Goal: Task Accomplishment & Management: Use online tool/utility

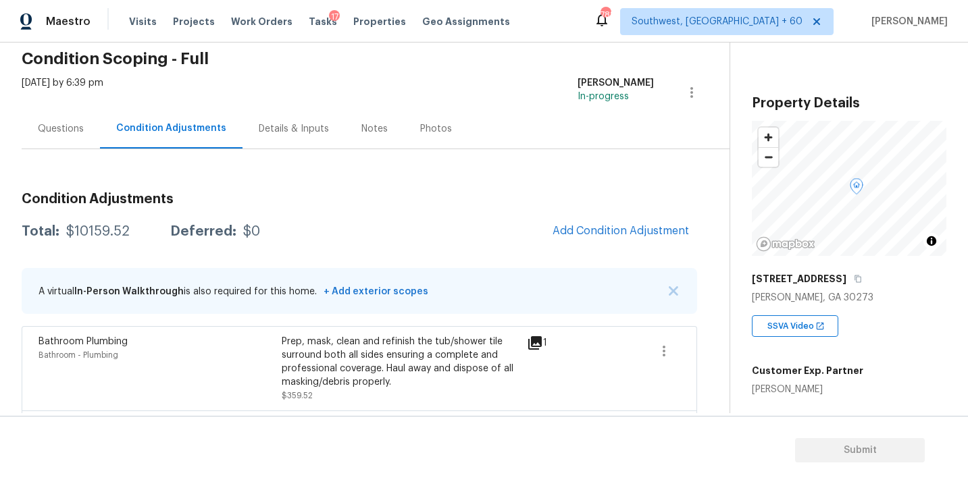
scroll to position [79, 0]
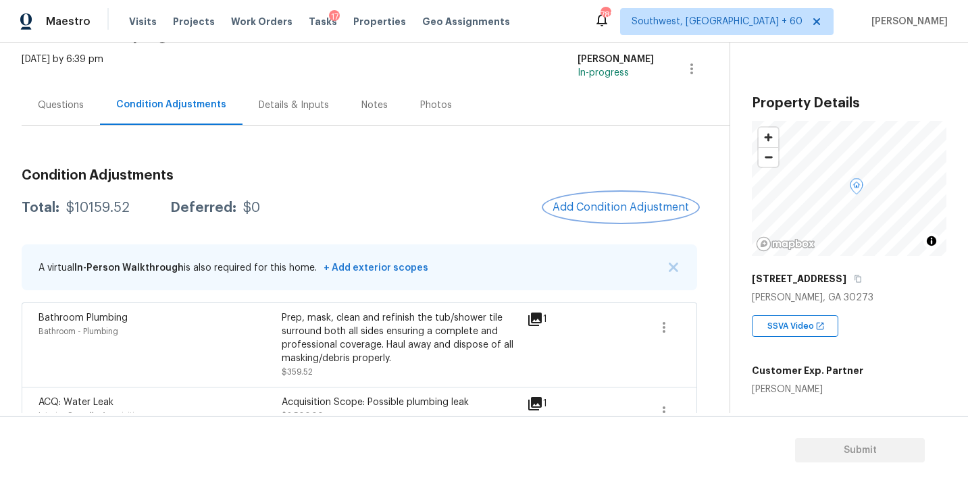
click at [590, 196] on button "Add Condition Adjustment" at bounding box center [620, 207] width 153 height 28
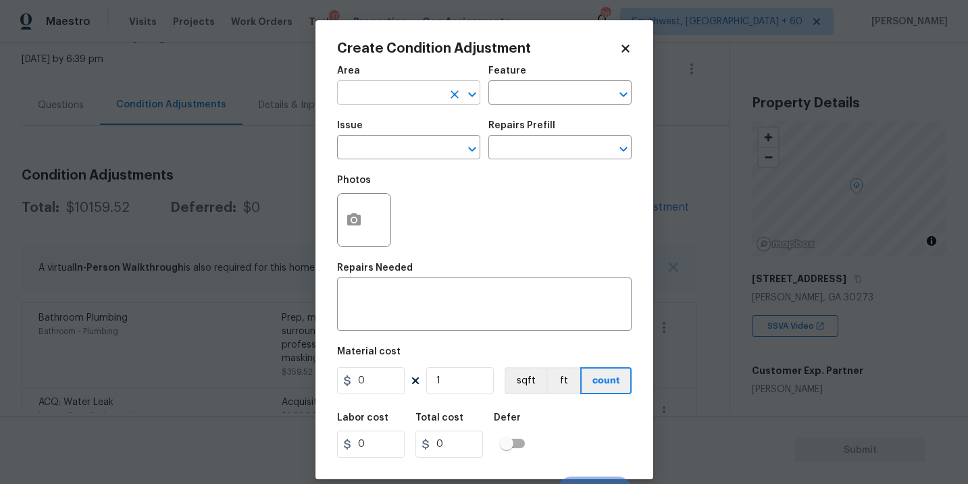
click at [381, 94] on input "text" at bounding box center [389, 94] width 105 height 21
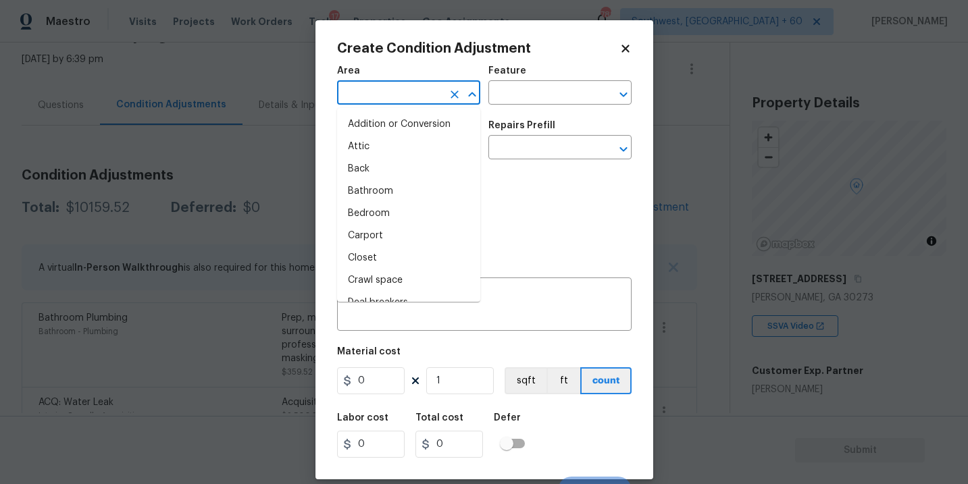
type input "i"
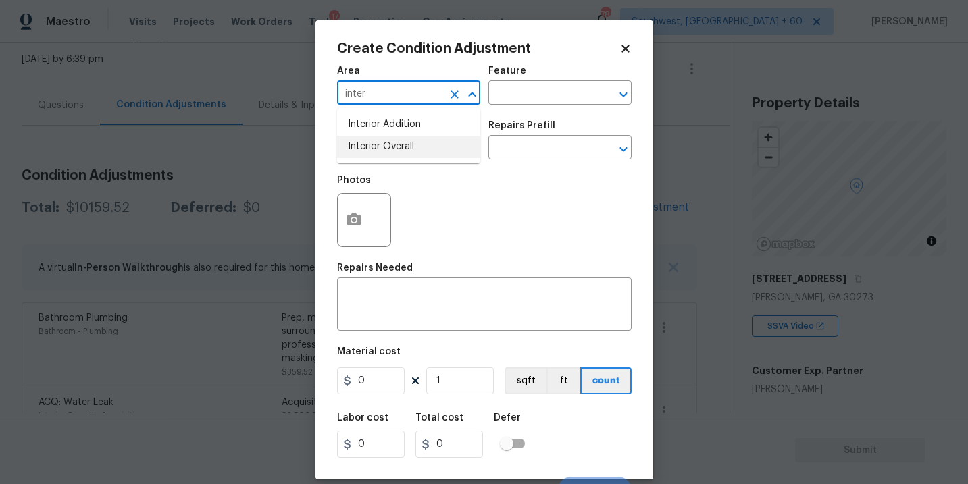
click at [388, 136] on li "Interior Overall" at bounding box center [408, 147] width 143 height 22
type input "Interior Overall"
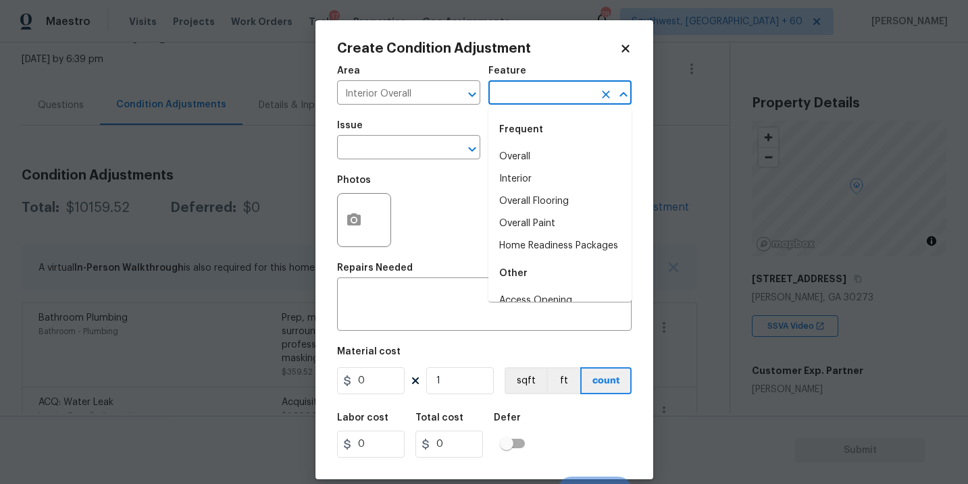
click at [543, 97] on input "text" at bounding box center [540, 94] width 105 height 21
click at [529, 220] on li "Overall Paint" at bounding box center [559, 224] width 143 height 22
type input "Overall Paint"
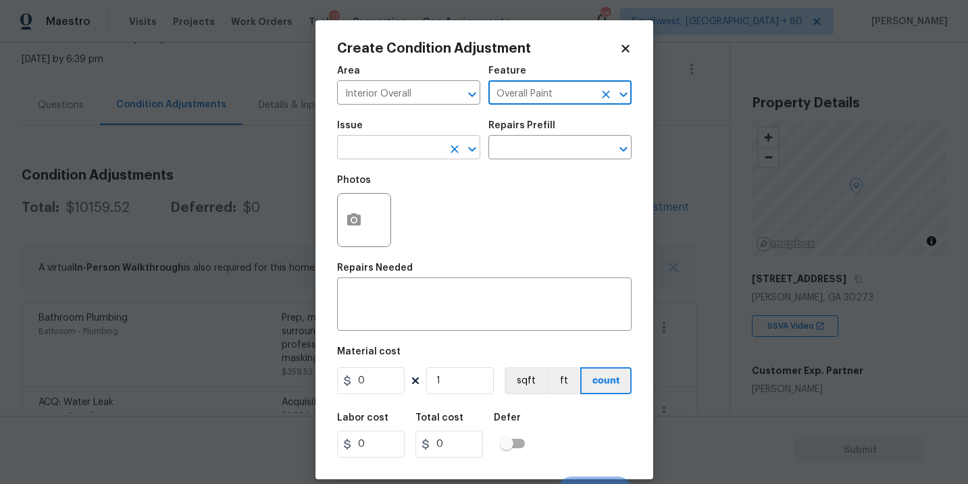
click at [421, 147] on input "text" at bounding box center [389, 148] width 105 height 21
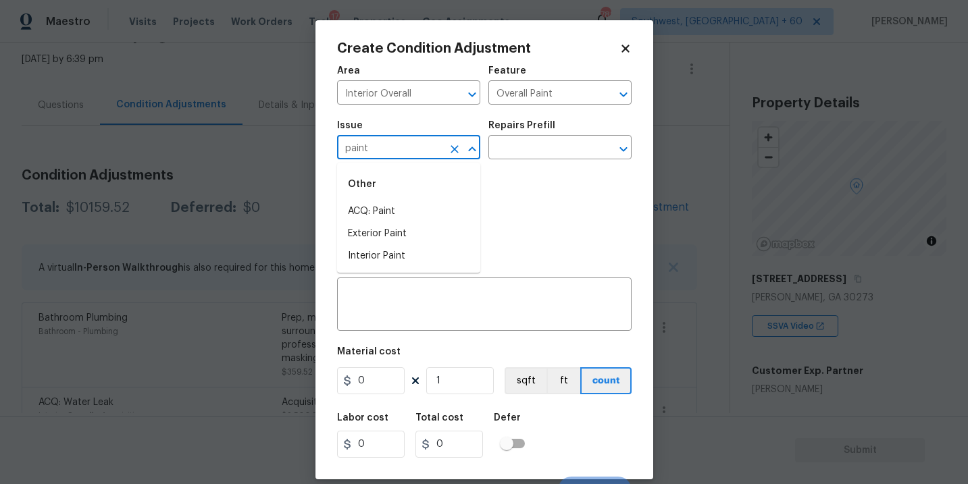
click at [419, 216] on li "ACQ: Paint" at bounding box center [408, 212] width 143 height 22
type input "ACQ: Paint"
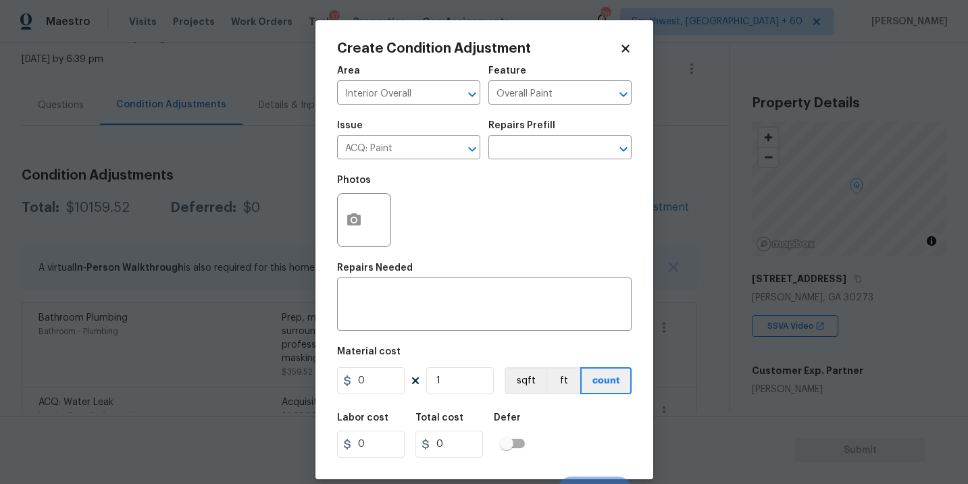
click at [540, 161] on div "Issue ACQ: Paint ​ Repairs Prefill ​" at bounding box center [484, 140] width 295 height 55
click at [547, 156] on input "text" at bounding box center [540, 148] width 105 height 21
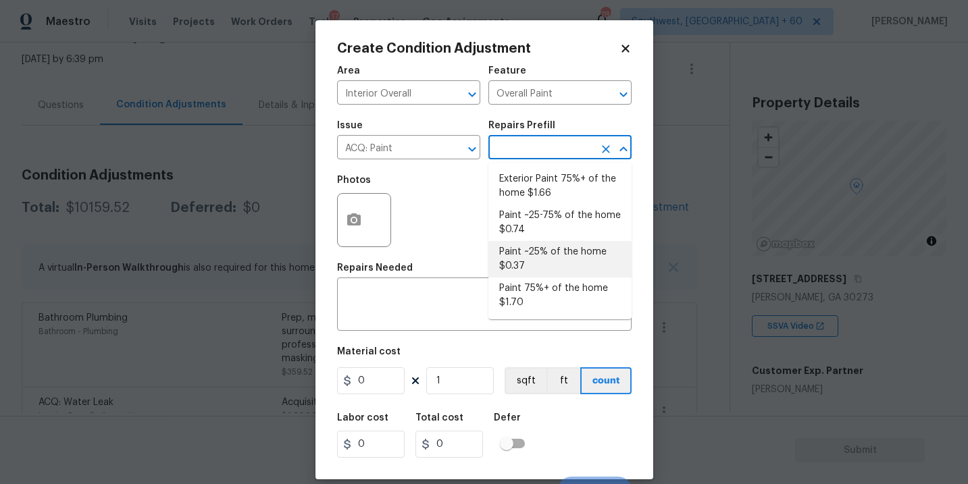
click at [551, 236] on li "Paint ~25-75% of the home $0.74" at bounding box center [559, 223] width 143 height 36
type input "Acquisition"
type textarea "Acquisition Scope: ~25 - 75% of the home needs interior paint"
type input "0.74"
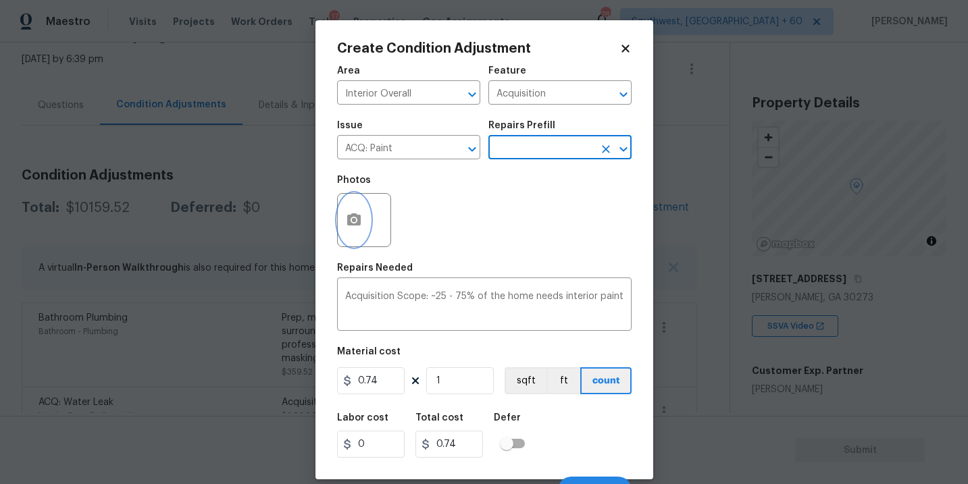
click at [349, 225] on icon "button" at bounding box center [354, 219] width 14 height 12
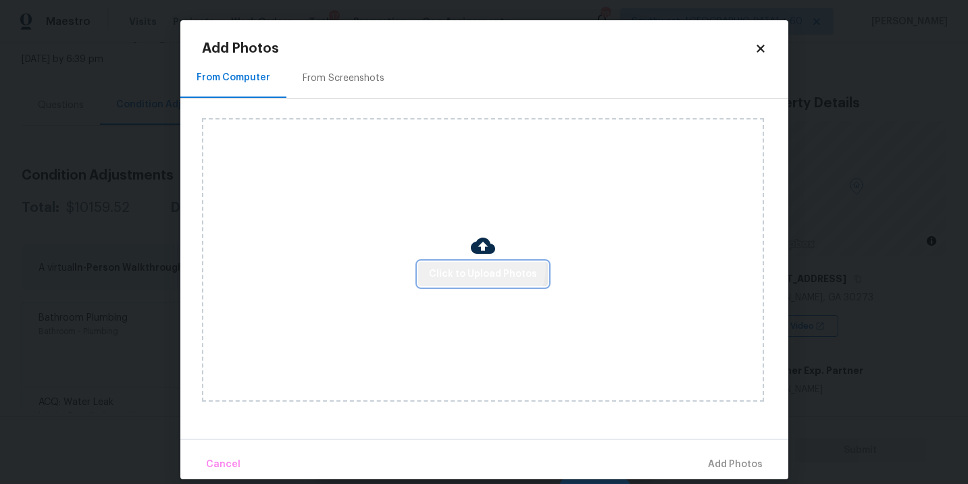
click at [482, 268] on span "Click to Upload Photos" at bounding box center [483, 274] width 108 height 17
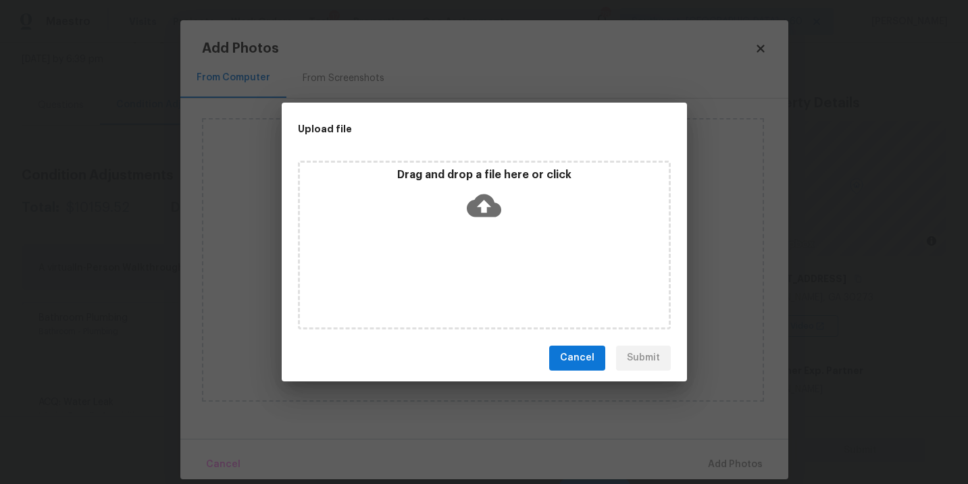
click at [482, 251] on div "Drag and drop a file here or click" at bounding box center [484, 245] width 373 height 169
